Goal: Task Accomplishment & Management: Use online tool/utility

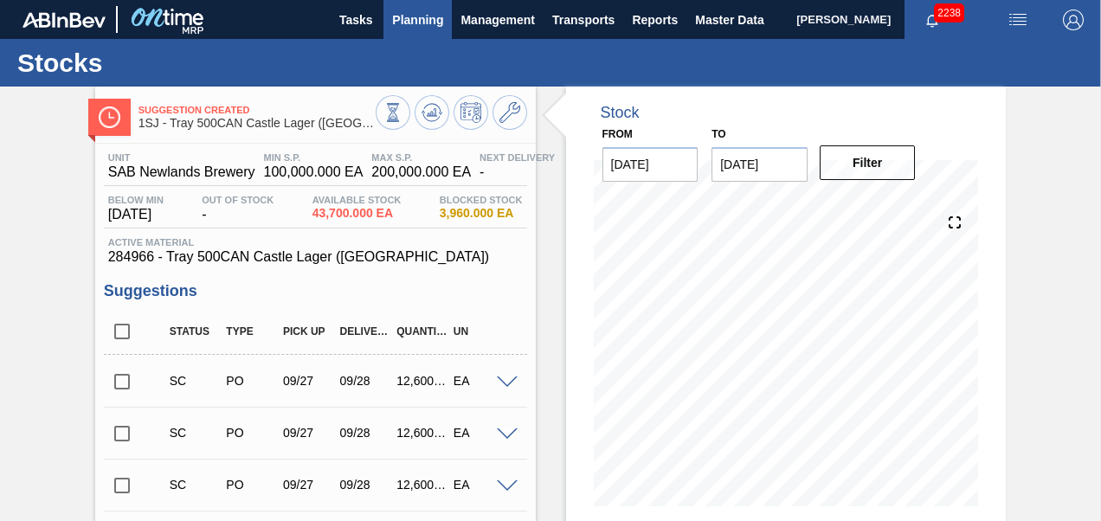
click at [407, 13] on span "Planning" at bounding box center [417, 20] width 51 height 21
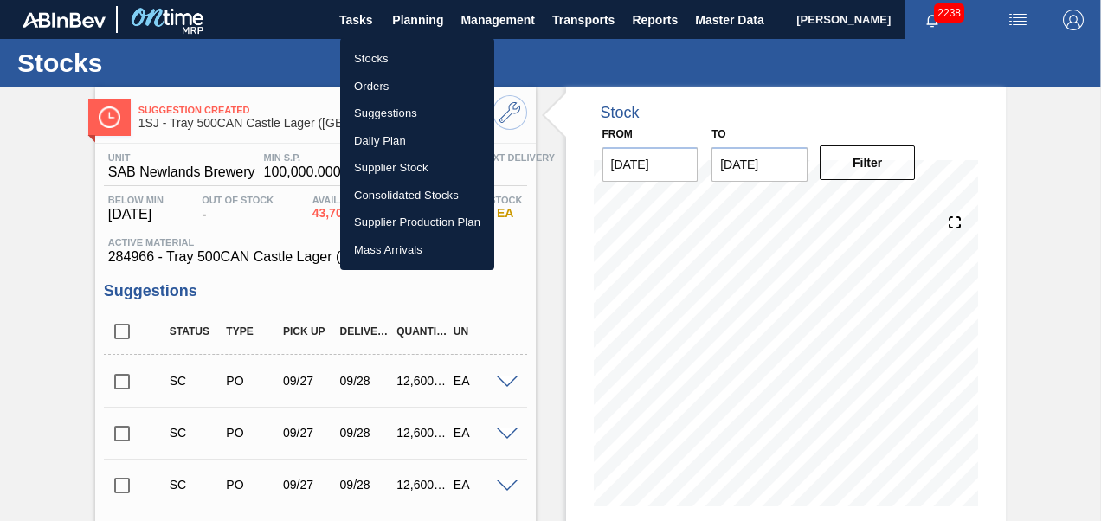
click at [268, 68] on div at bounding box center [550, 260] width 1101 height 521
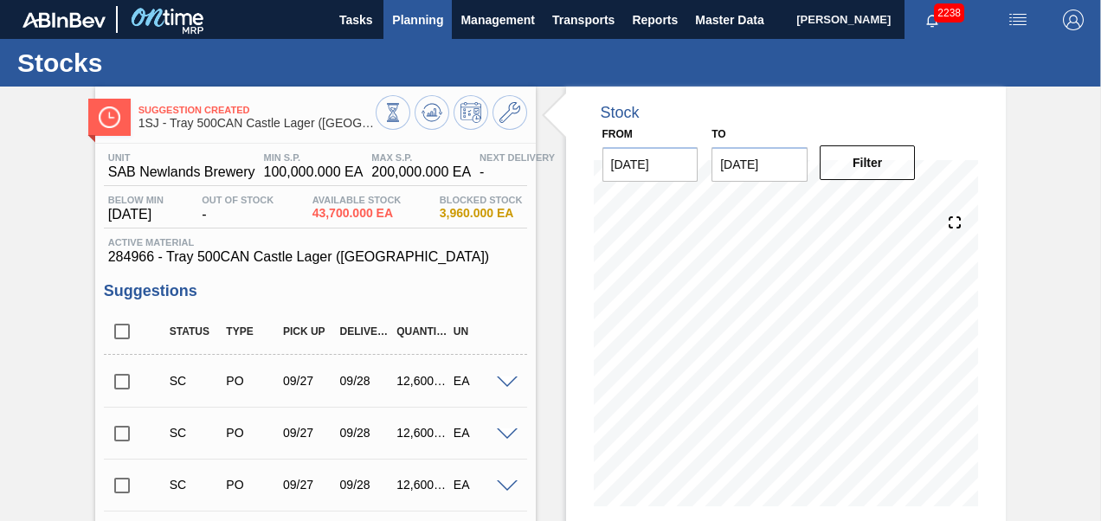
click at [410, 17] on span "Planning" at bounding box center [417, 20] width 51 height 21
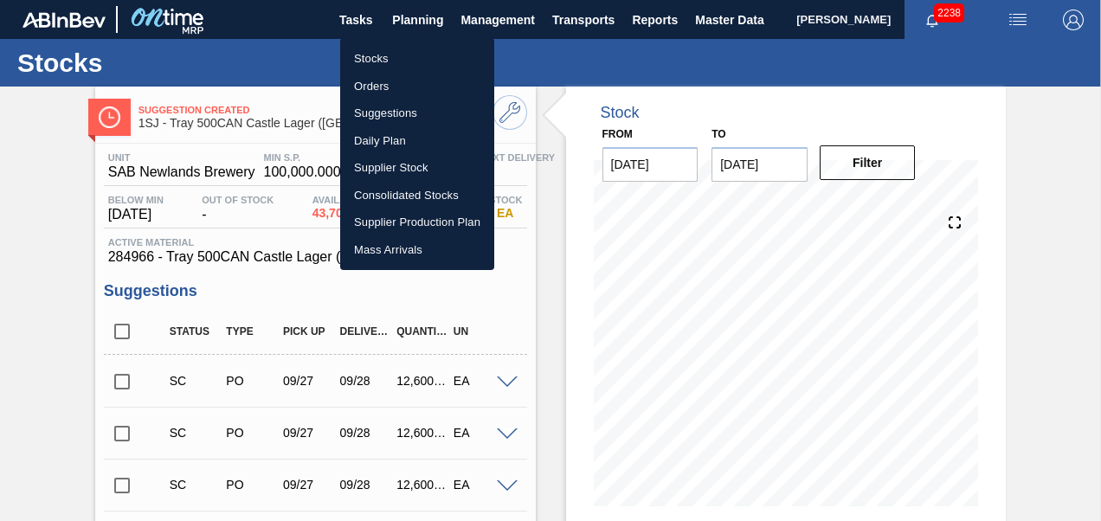
click at [566, 22] on div at bounding box center [550, 260] width 1101 height 521
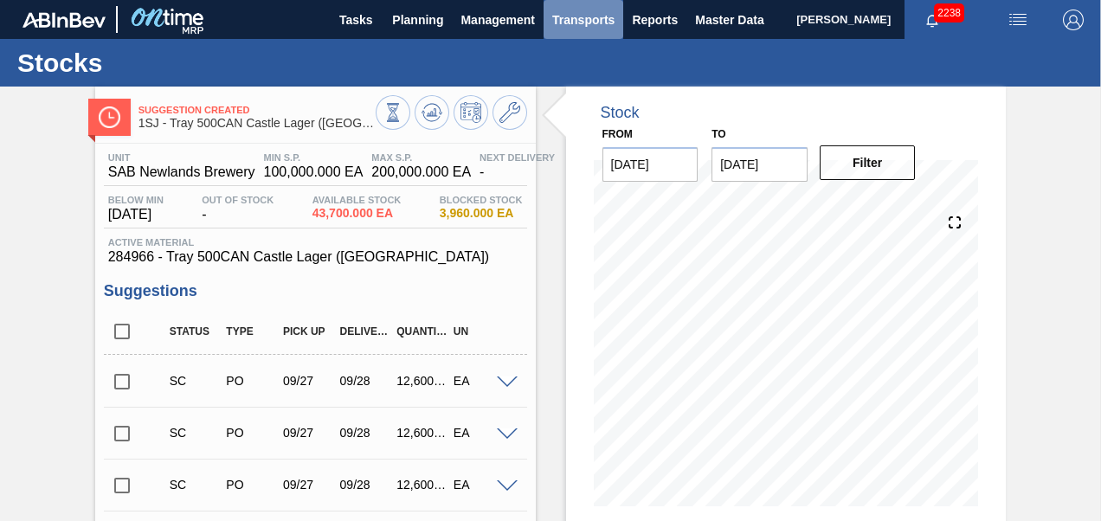
click at [570, 23] on span "Transports" at bounding box center [583, 20] width 62 height 21
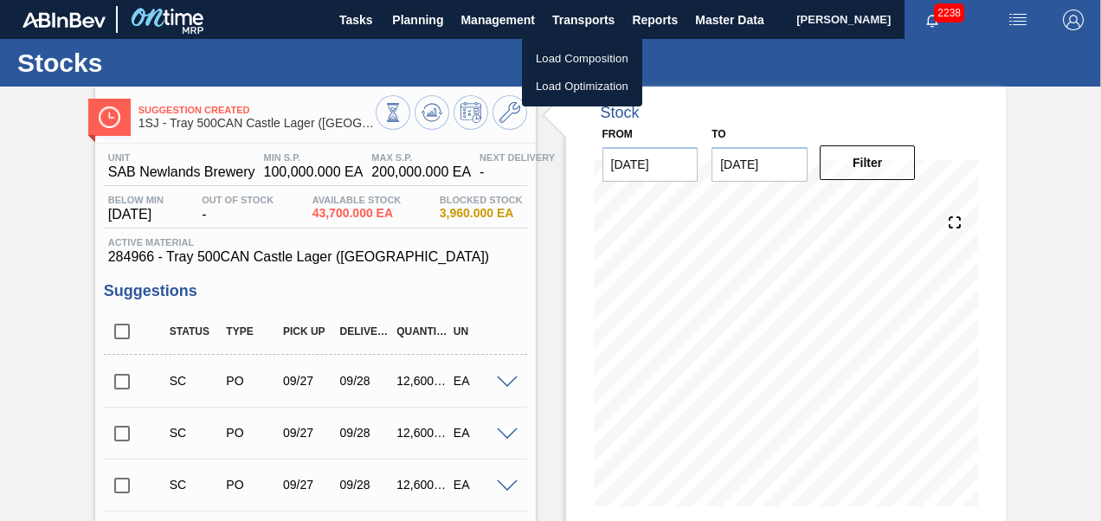
click at [539, 59] on li "Load Composition" at bounding box center [582, 59] width 120 height 28
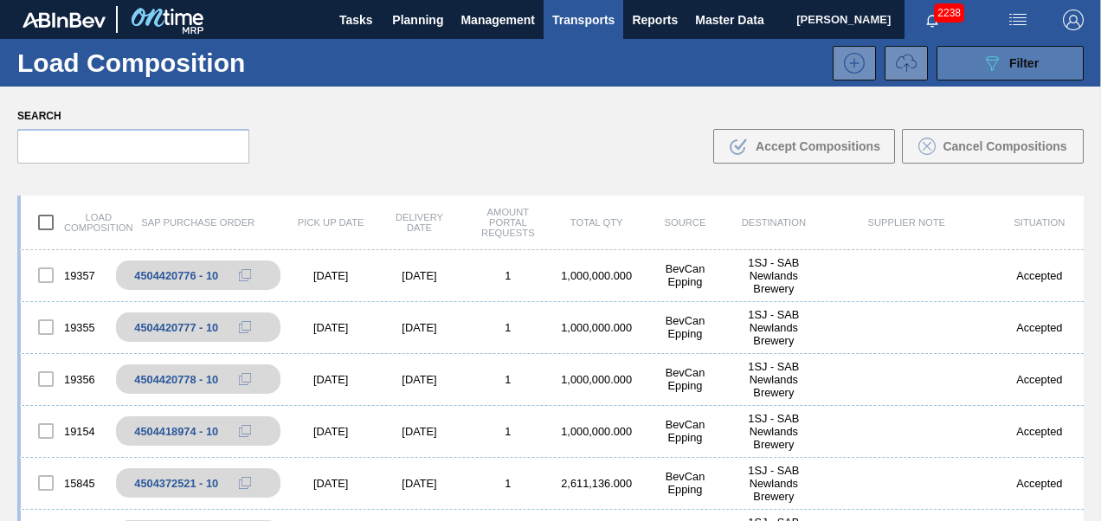
click at [995, 46] on button "089F7B8B-B2A5-4AFE-B5C0-19BA573D28AC Filter" at bounding box center [1010, 63] width 147 height 35
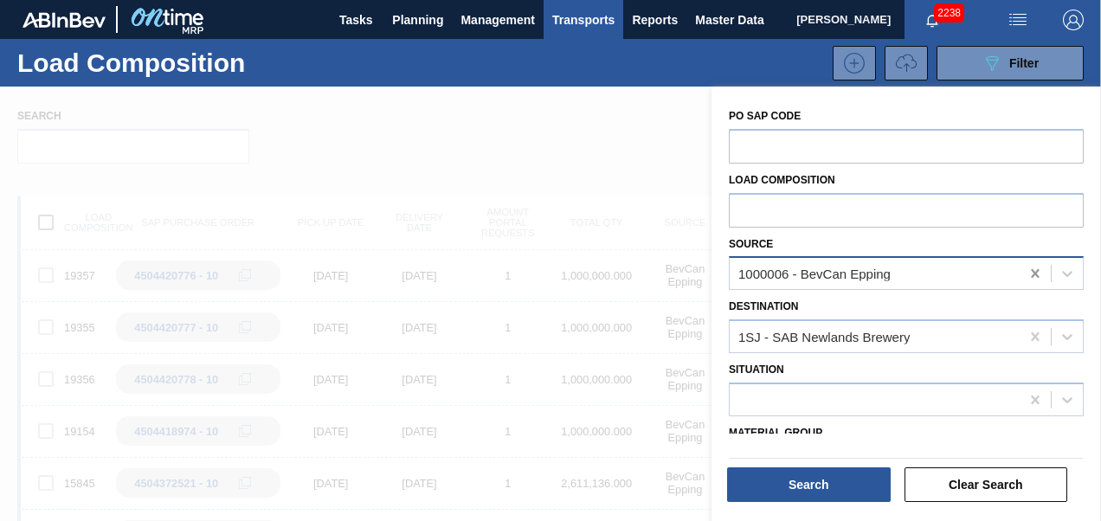
click at [1035, 267] on icon at bounding box center [1035, 273] width 17 height 17
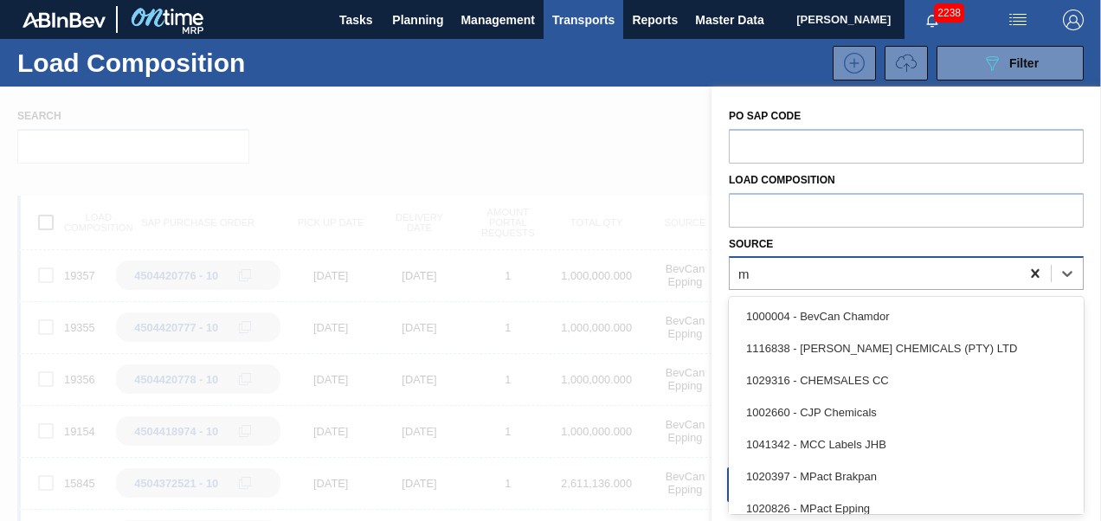
scroll to position [42, 0]
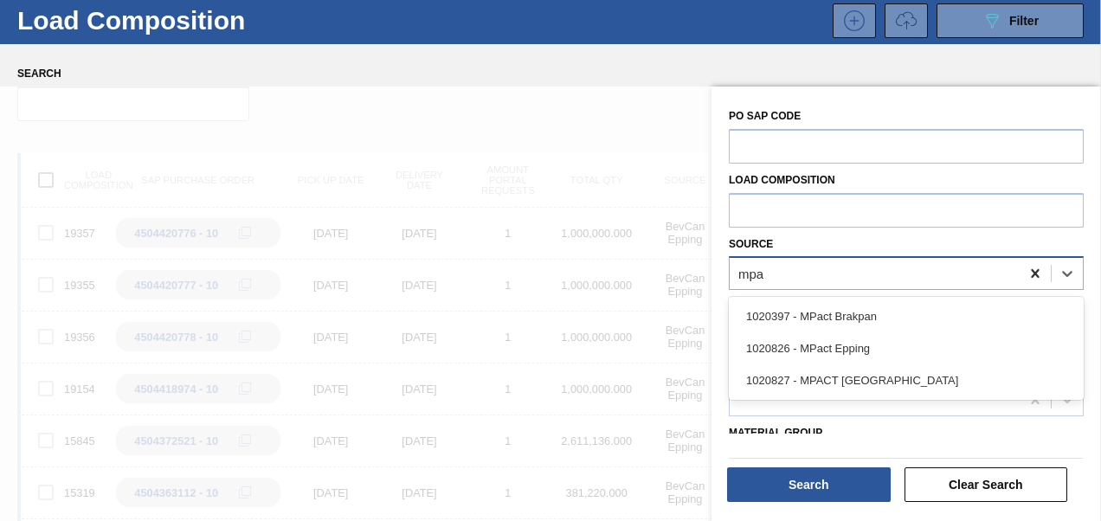
type input "mpac"
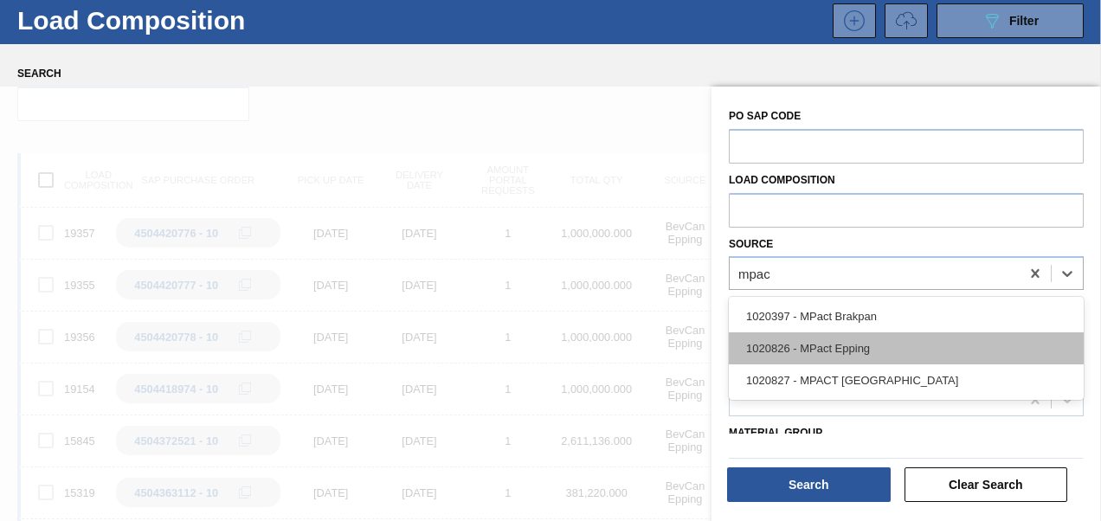
click at [921, 352] on div "1020826 - MPact Epping" at bounding box center [906, 348] width 355 height 32
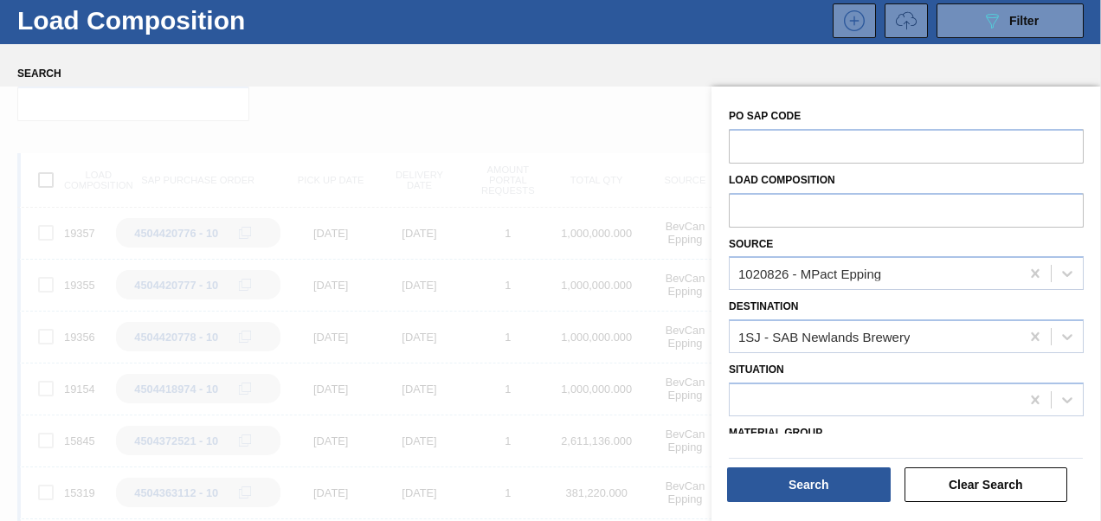
click at [867, 502] on div "Search" at bounding box center [810, 485] width 177 height 38
click at [865, 486] on button "Search" at bounding box center [809, 484] width 164 height 35
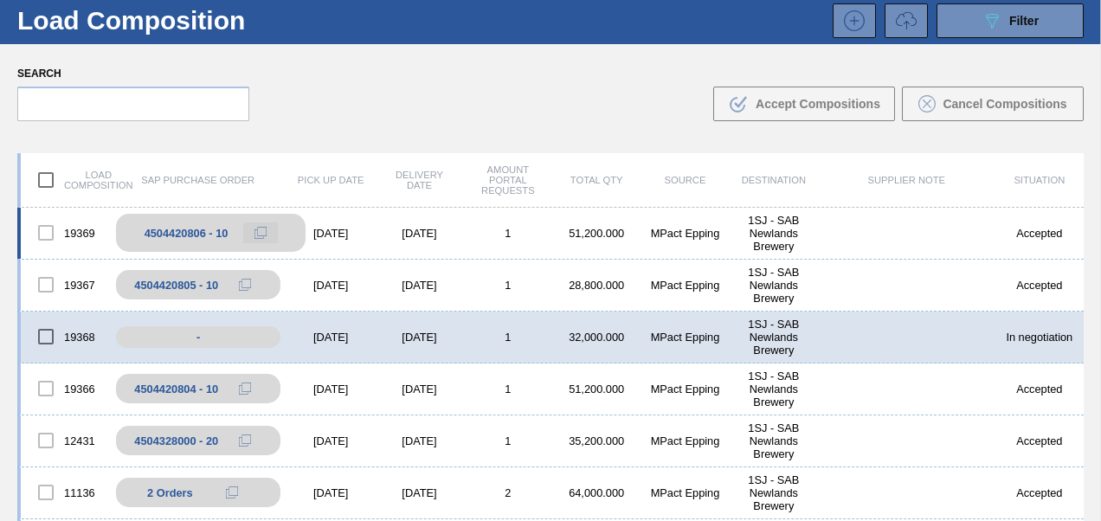
click at [258, 229] on icon at bounding box center [260, 233] width 12 height 12
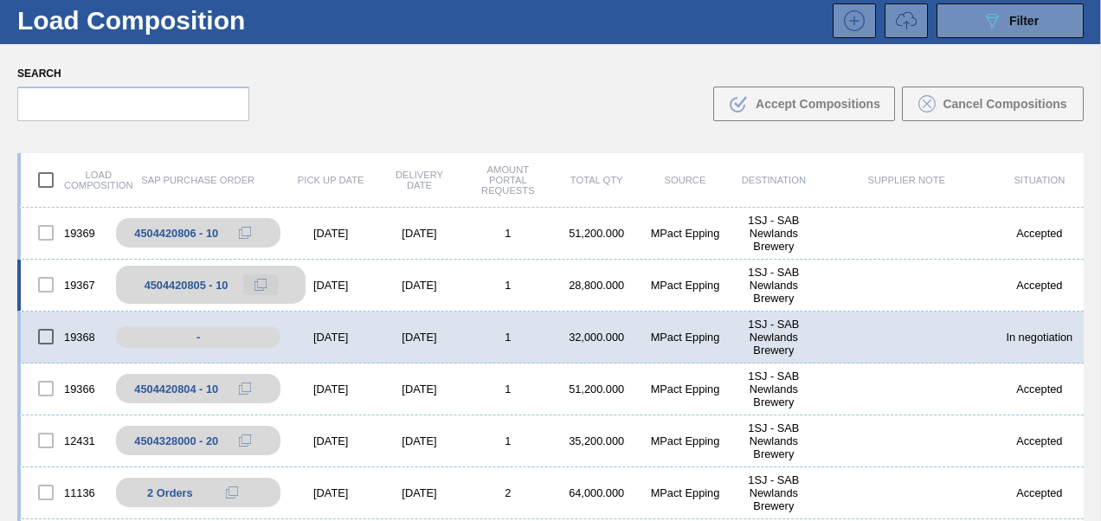
click at [261, 281] on icon at bounding box center [260, 285] width 12 height 12
click at [332, 325] on div "19368 - [DATE] [DATE] 1 32,000.000 MPact Epping 1SJ - SAB Newlands Brewery In n…" at bounding box center [550, 338] width 1066 height 52
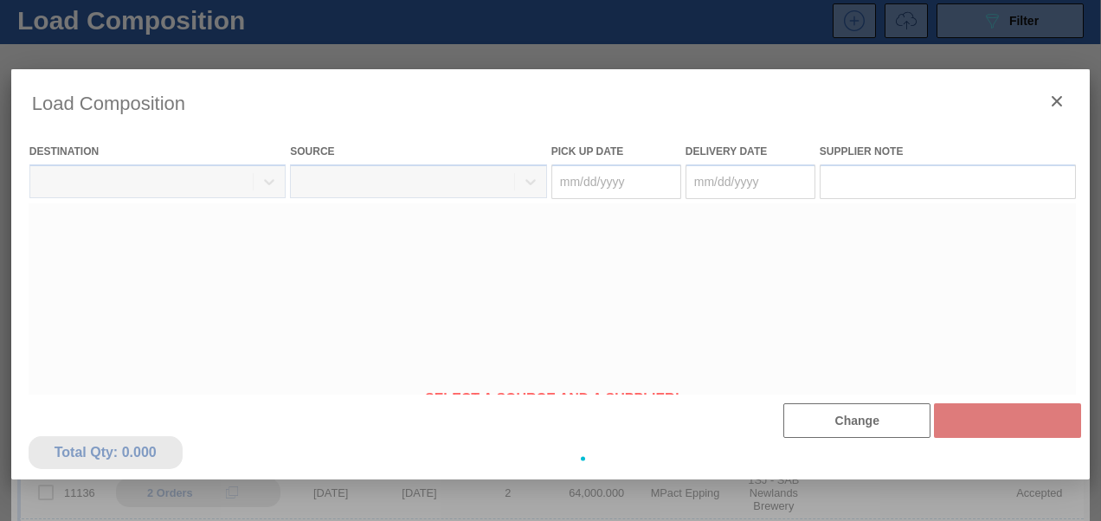
type Date "[DATE]"
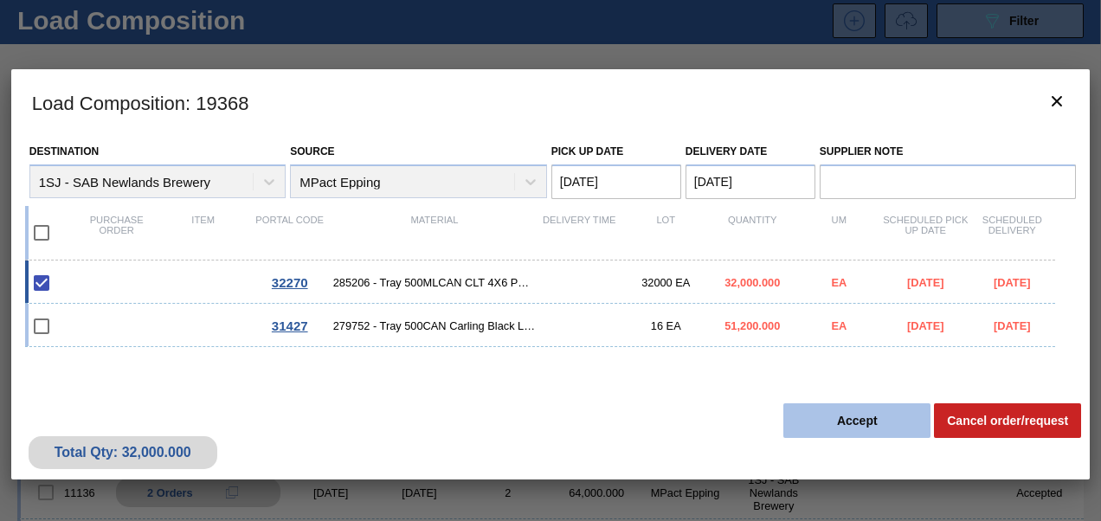
click at [813, 416] on button "Accept" at bounding box center [856, 420] width 147 height 35
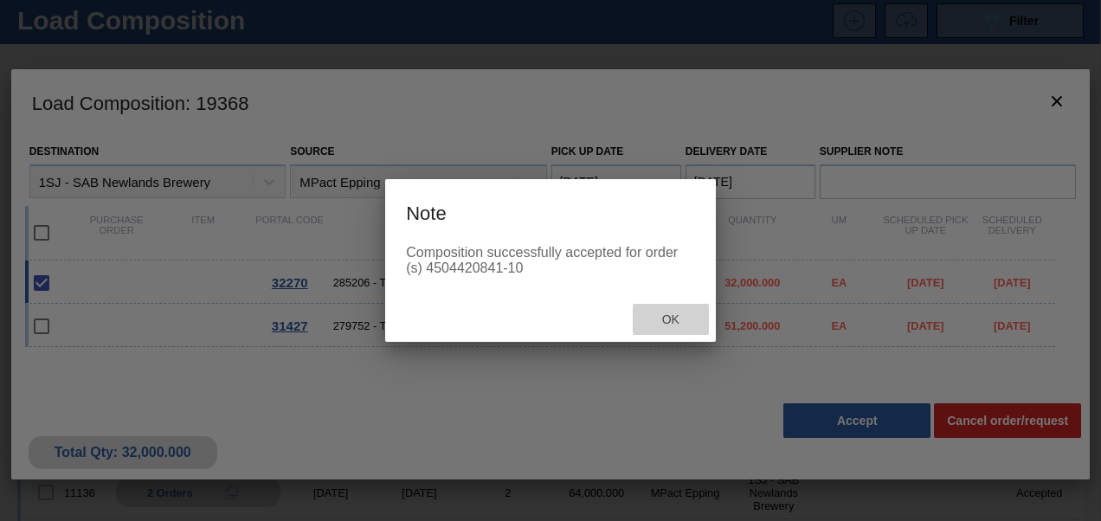
click at [672, 322] on span "Ok" at bounding box center [670, 319] width 45 height 14
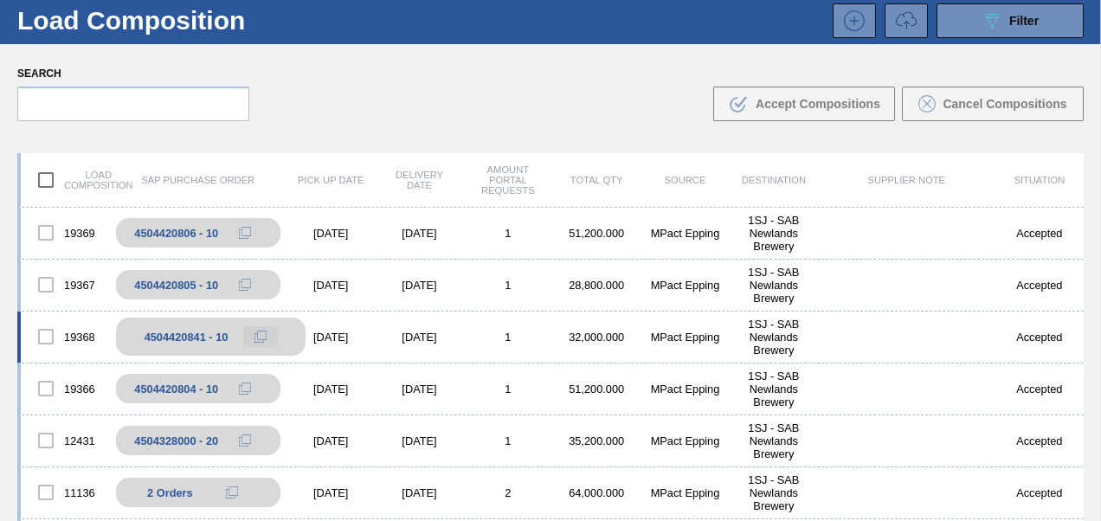
click at [266, 338] on button at bounding box center [260, 336] width 35 height 21
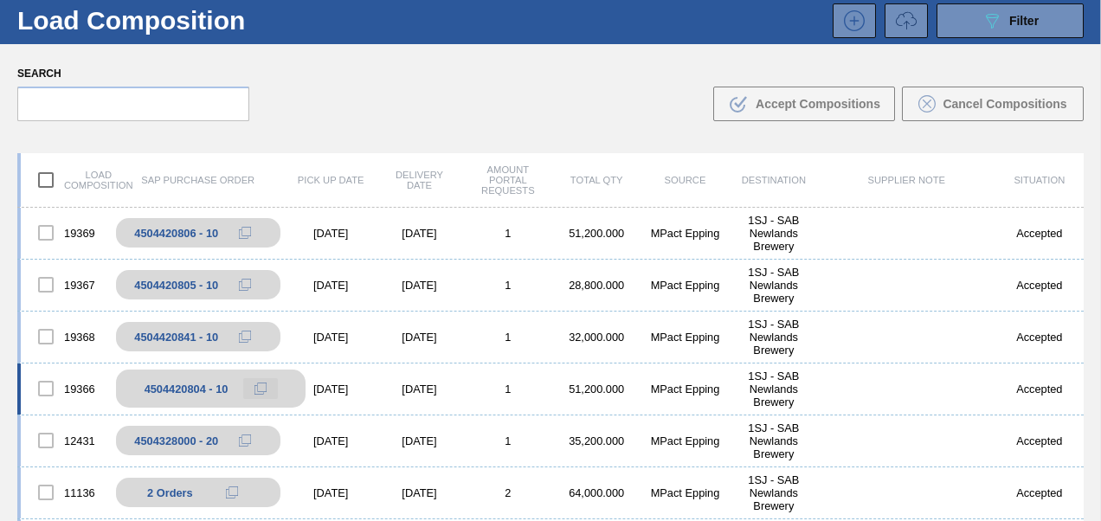
click at [268, 383] on button at bounding box center [260, 388] width 35 height 21
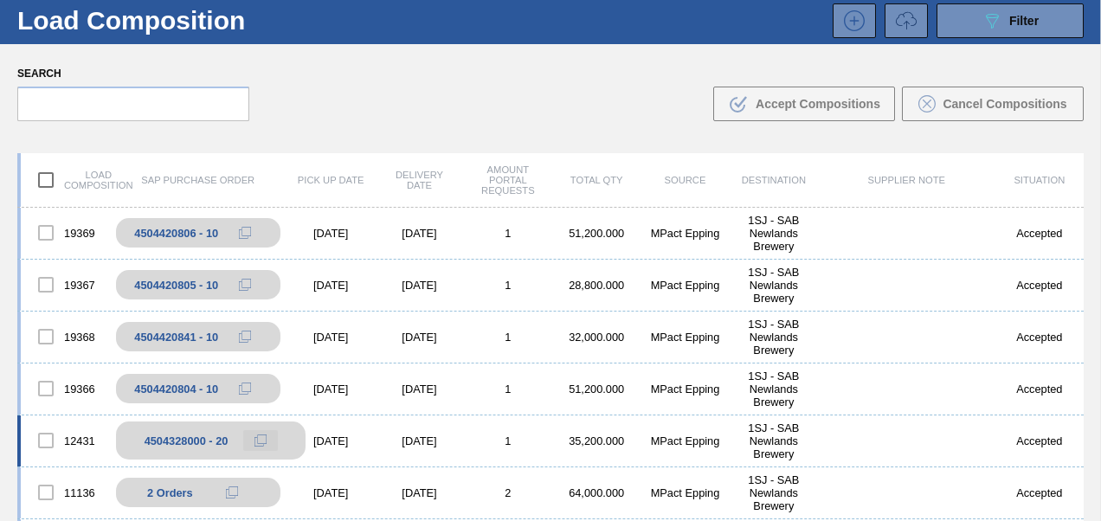
click at [261, 442] on icon at bounding box center [260, 441] width 12 height 12
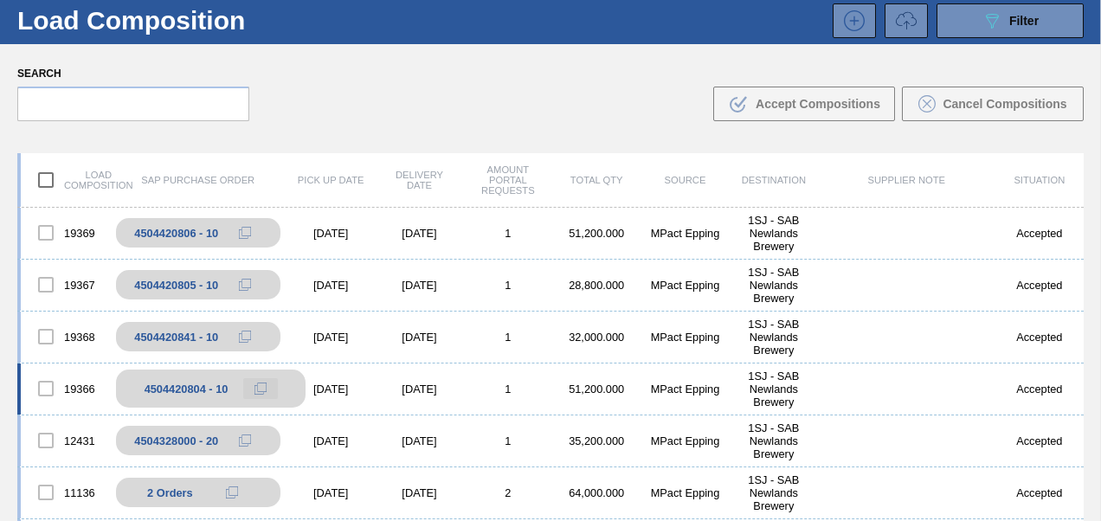
click at [261, 390] on icon at bounding box center [260, 389] width 12 height 12
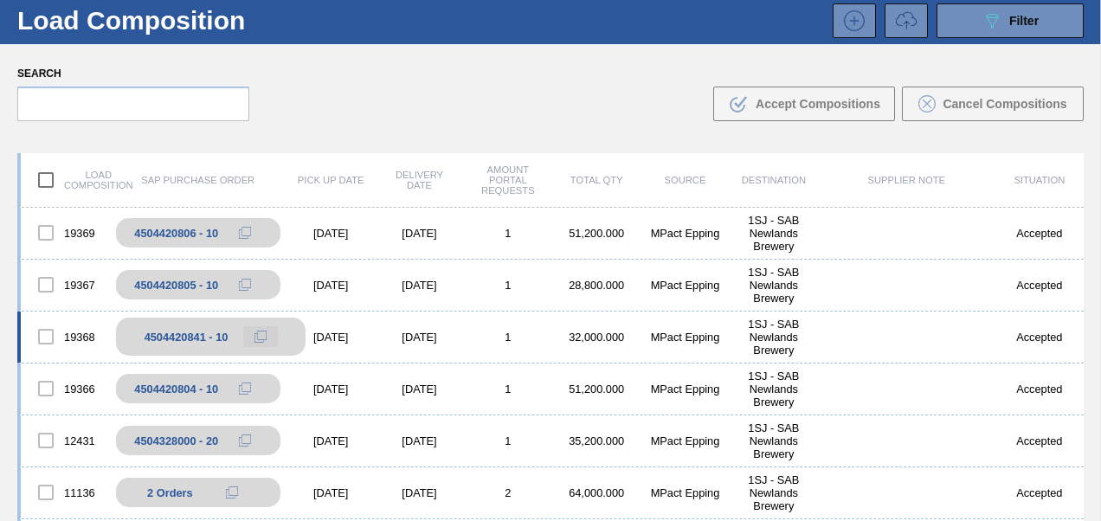
click at [250, 338] on button at bounding box center [260, 336] width 35 height 21
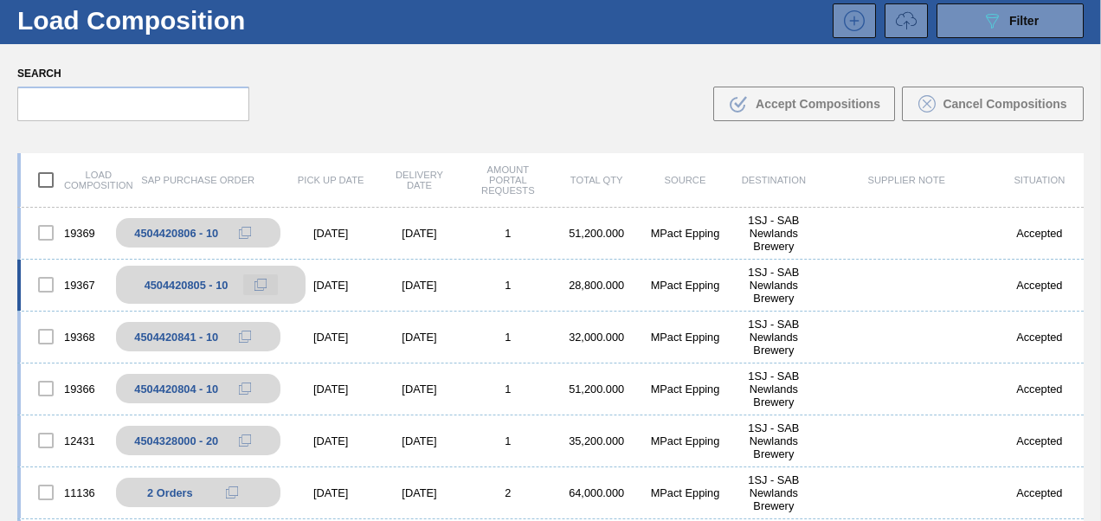
click at [267, 287] on button at bounding box center [260, 284] width 35 height 21
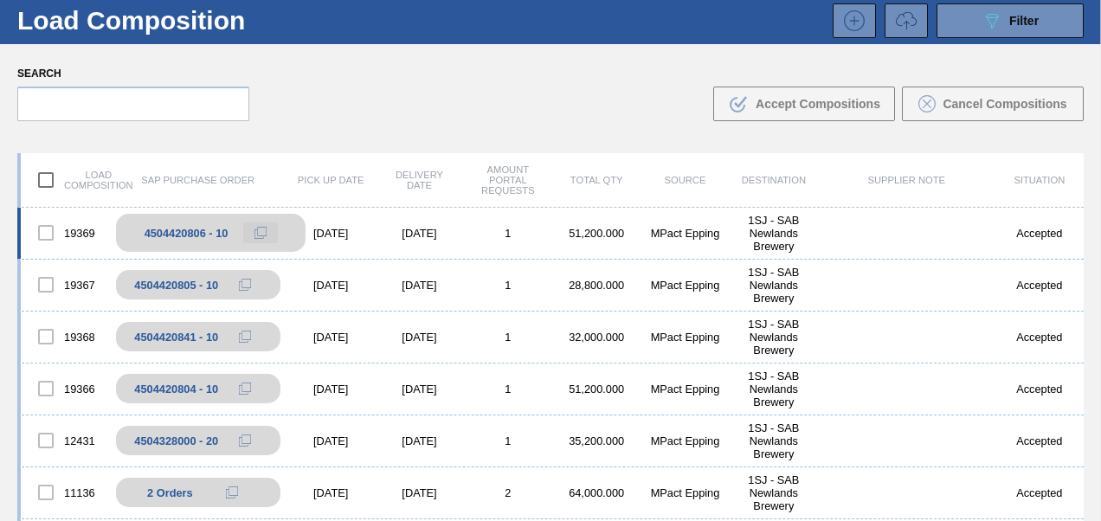
click at [256, 232] on icon at bounding box center [260, 233] width 12 height 12
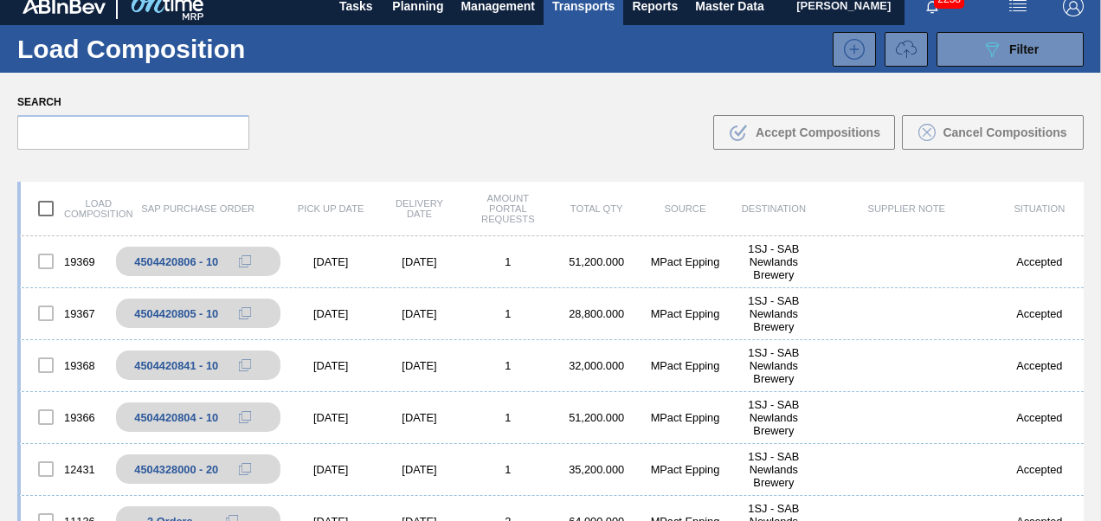
scroll to position [0, 0]
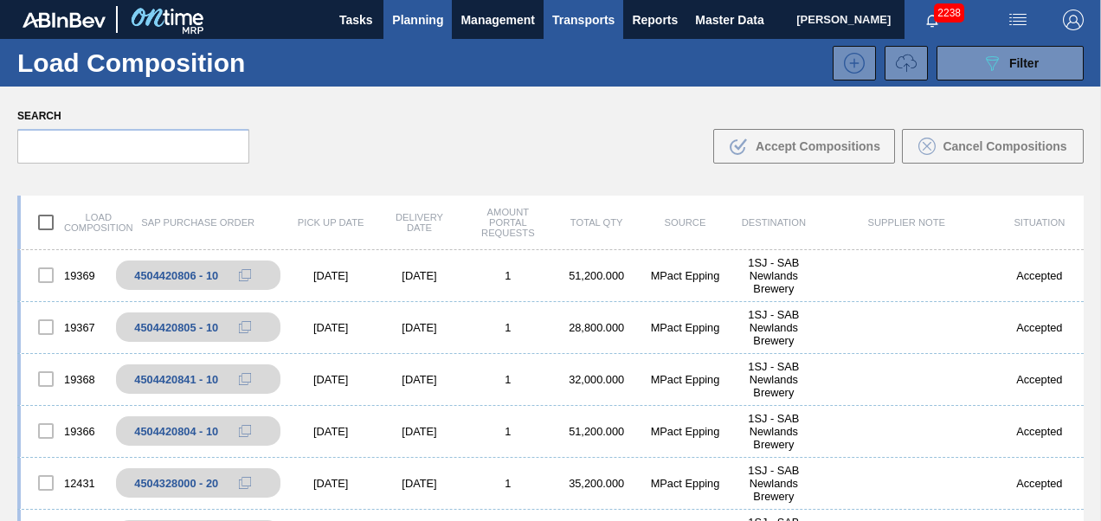
click at [409, 14] on span "Planning" at bounding box center [417, 20] width 51 height 21
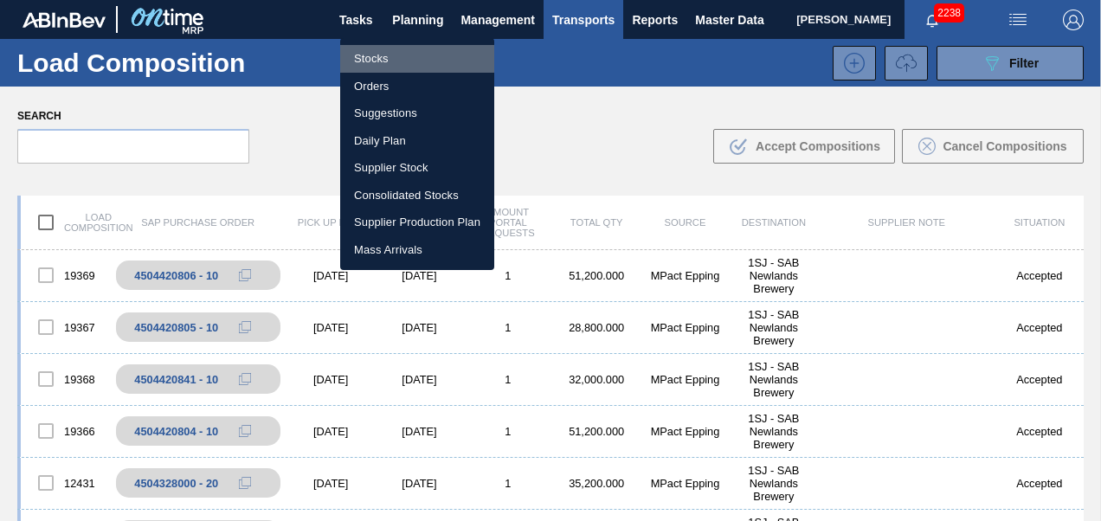
click at [379, 52] on li "Stocks" at bounding box center [417, 59] width 154 height 28
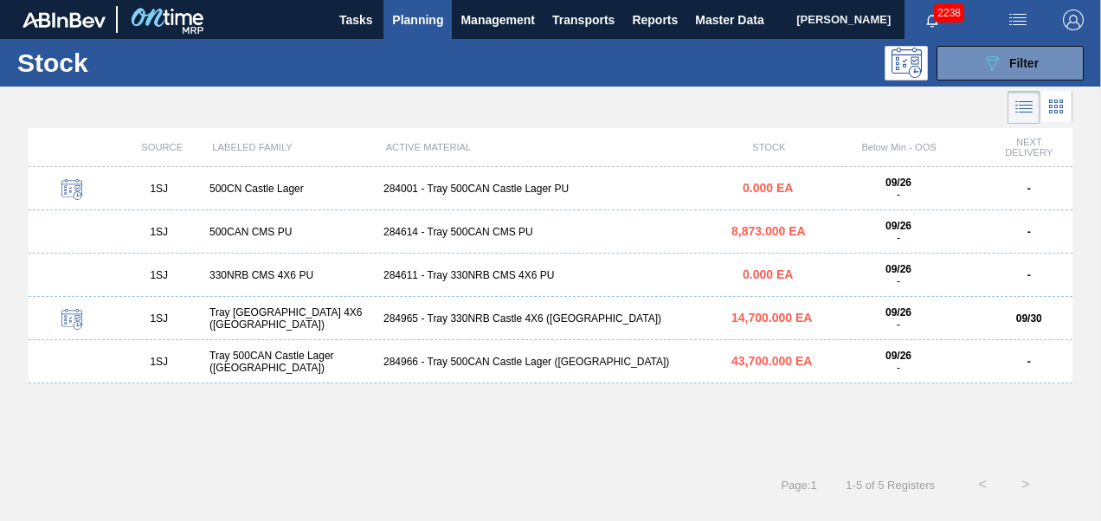
click at [446, 319] on div "284965 - Tray 330NRB Castle 4X6 ([GEOGRAPHIC_DATA])" at bounding box center [551, 318] width 348 height 12
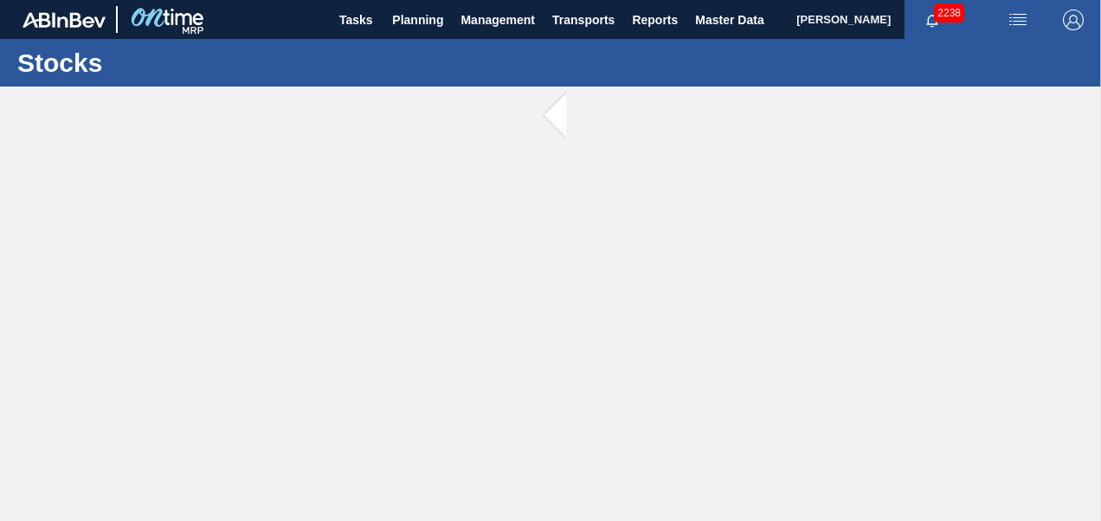
drag, startPoint x: 446, startPoint y: 319, endPoint x: 480, endPoint y: 431, distance: 117.5
click at [480, 431] on main "Tasks Planning Management Transports Reports Master Data [PERSON_NAME] 2238 Mar…" at bounding box center [550, 260] width 1101 height 521
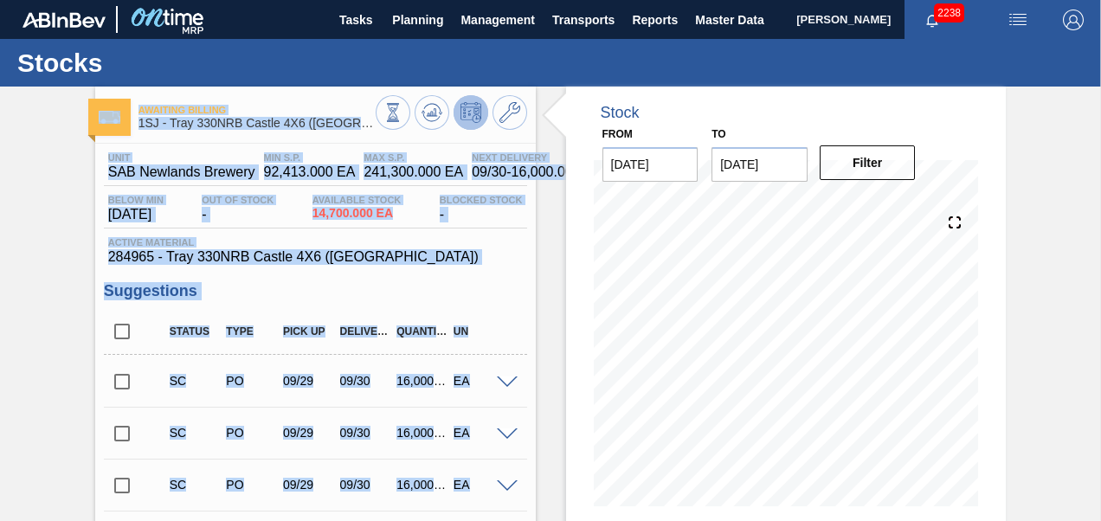
click at [248, 55] on h1 "Stocks" at bounding box center [170, 63] width 307 height 20
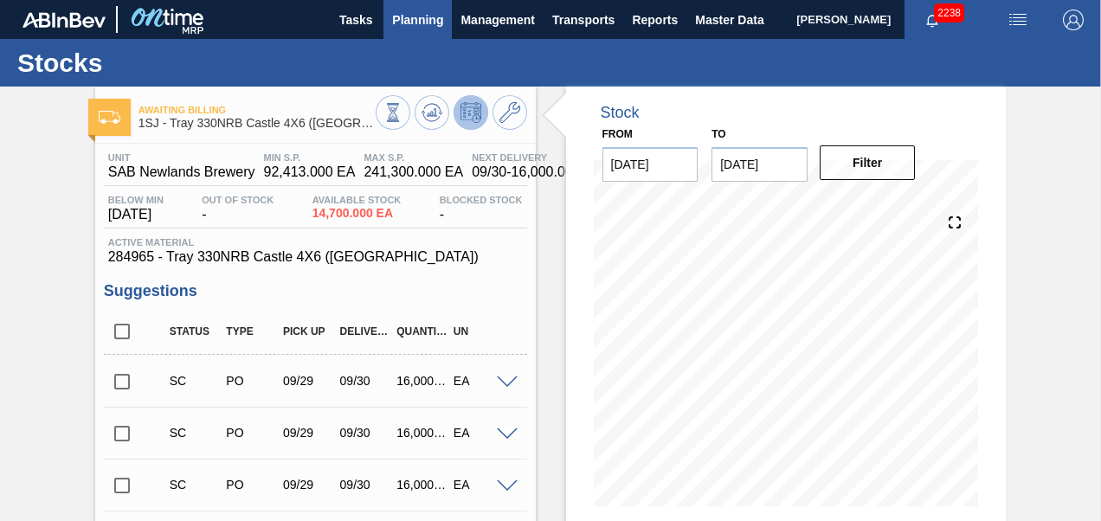
click at [435, 17] on span "Planning" at bounding box center [417, 20] width 51 height 21
